Goal: Task Accomplishment & Management: Manage account settings

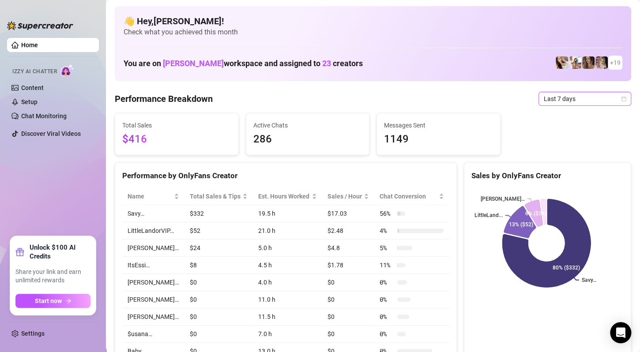
click at [434, 44] on div "👋 Hey, [PERSON_NAME] ! Check what you achieved this month You are on [PERSON_NA…" at bounding box center [373, 43] width 516 height 75
click at [597, 100] on span "Last 7 days" at bounding box center [585, 98] width 82 height 13
click at [596, 100] on span "Last 7 days" at bounding box center [585, 98] width 82 height 13
click at [568, 113] on div "Total Sales $416 Active Chats 286 Messages Sent 1149" at bounding box center [373, 134] width 524 height 42
click at [568, 117] on div "Total Sales $416 Active Chats 286 Messages Sent 1149" at bounding box center [373, 134] width 524 height 42
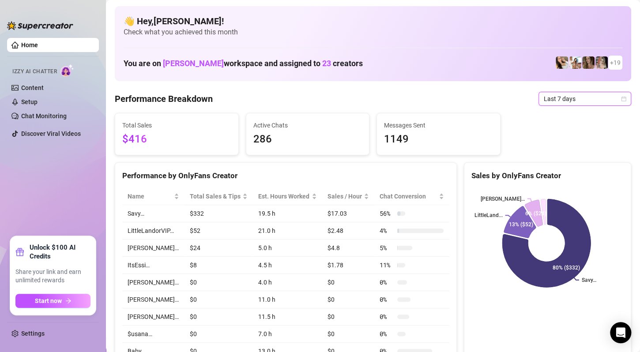
click at [569, 100] on span "Last 7 days" at bounding box center [585, 98] width 82 height 13
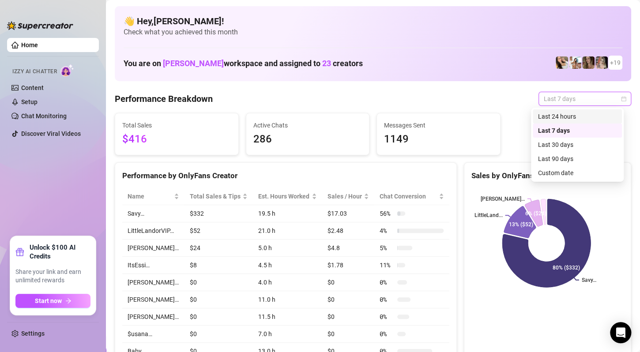
click at [556, 115] on div "Last 24 hours" at bounding box center [577, 117] width 79 height 10
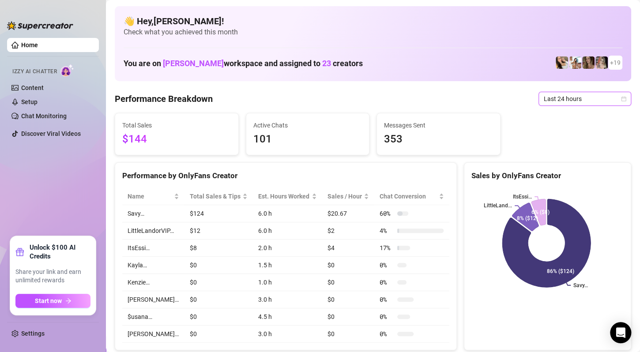
click at [582, 101] on span "Last 24 hours" at bounding box center [585, 98] width 82 height 13
